Goal: Check status

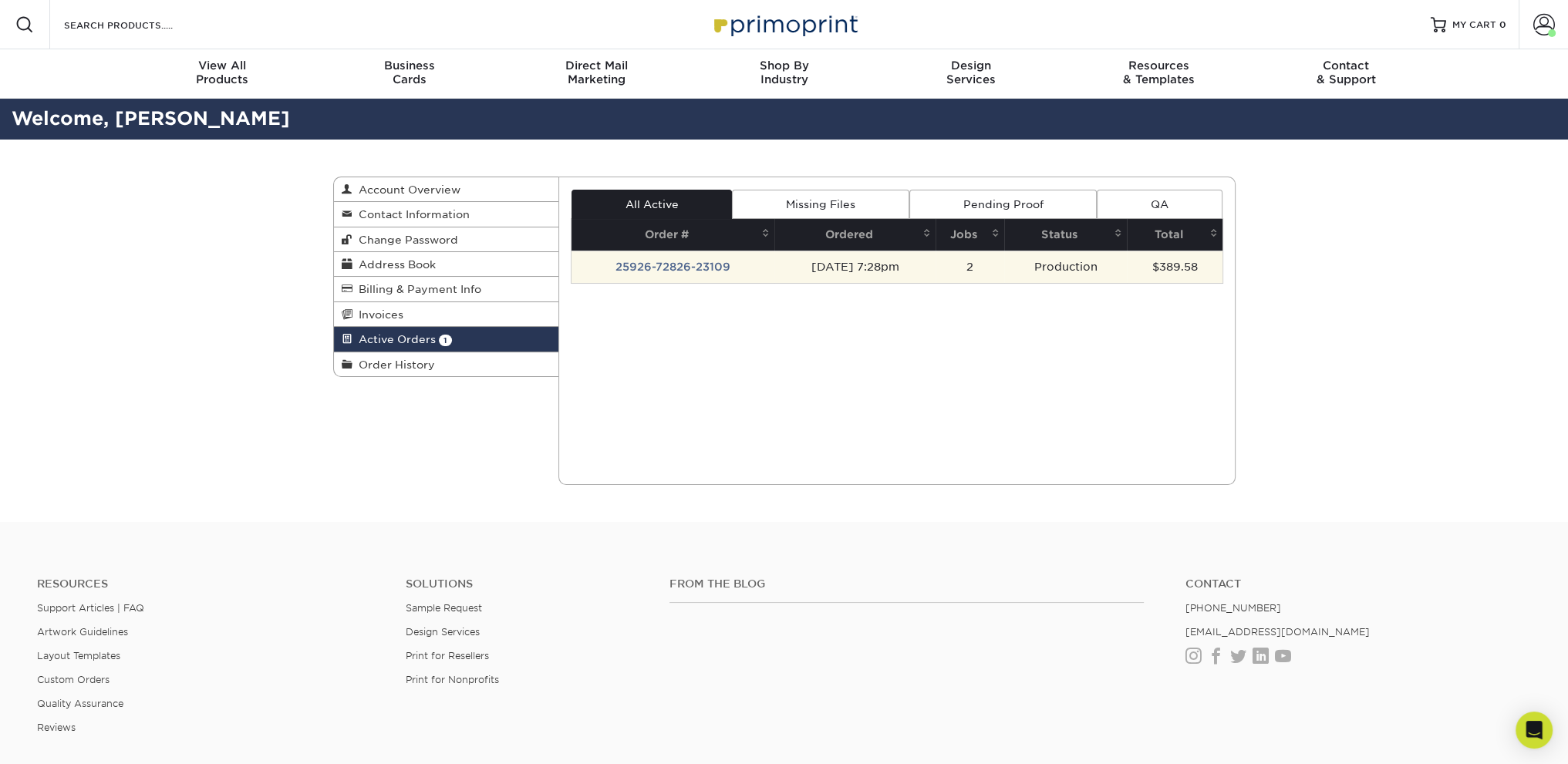
click at [701, 262] on td "25926-72826-23109" at bounding box center [672, 266] width 203 height 32
